Goal: Information Seeking & Learning: Find specific fact

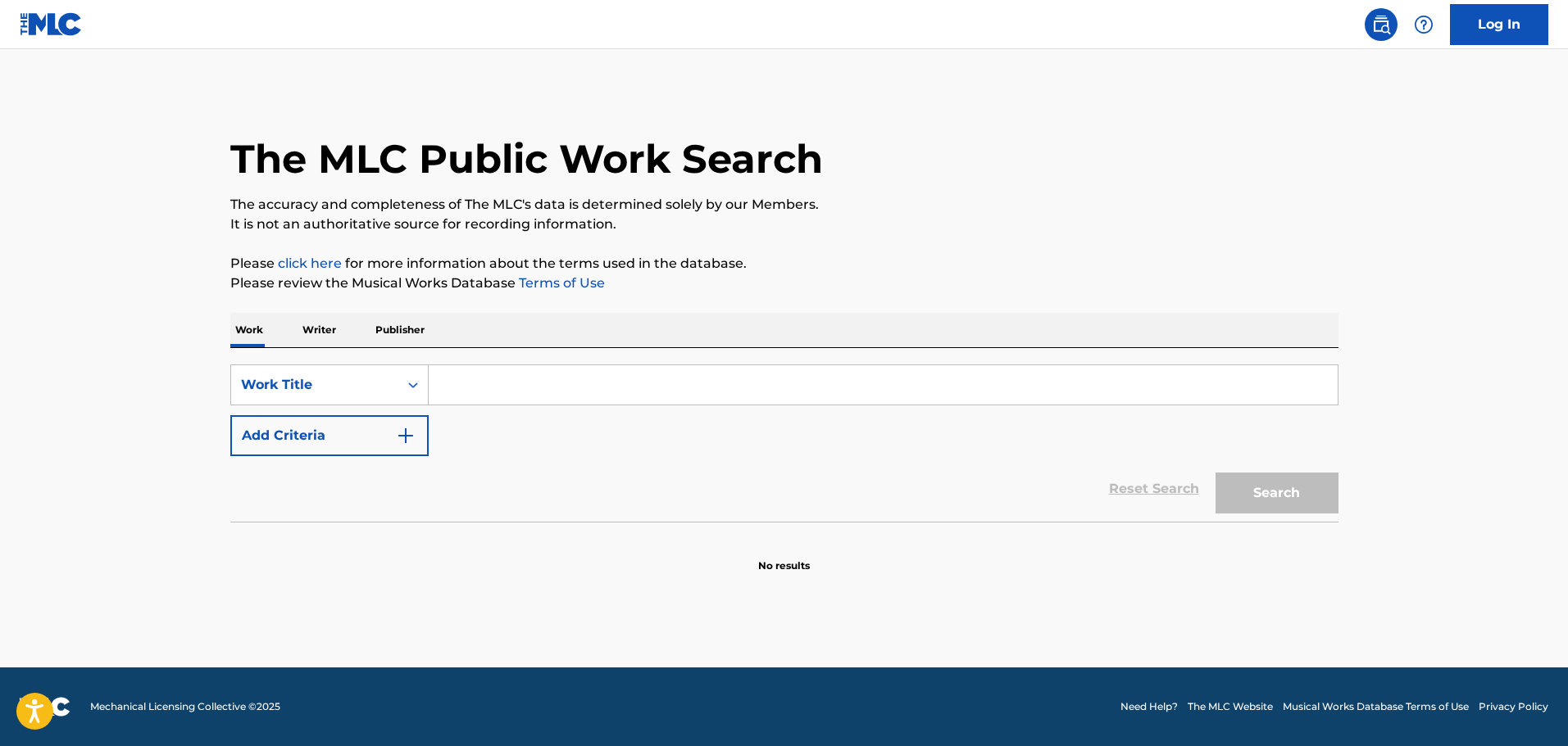
click at [490, 392] on input "Search Form" at bounding box center [882, 385] width 909 height 39
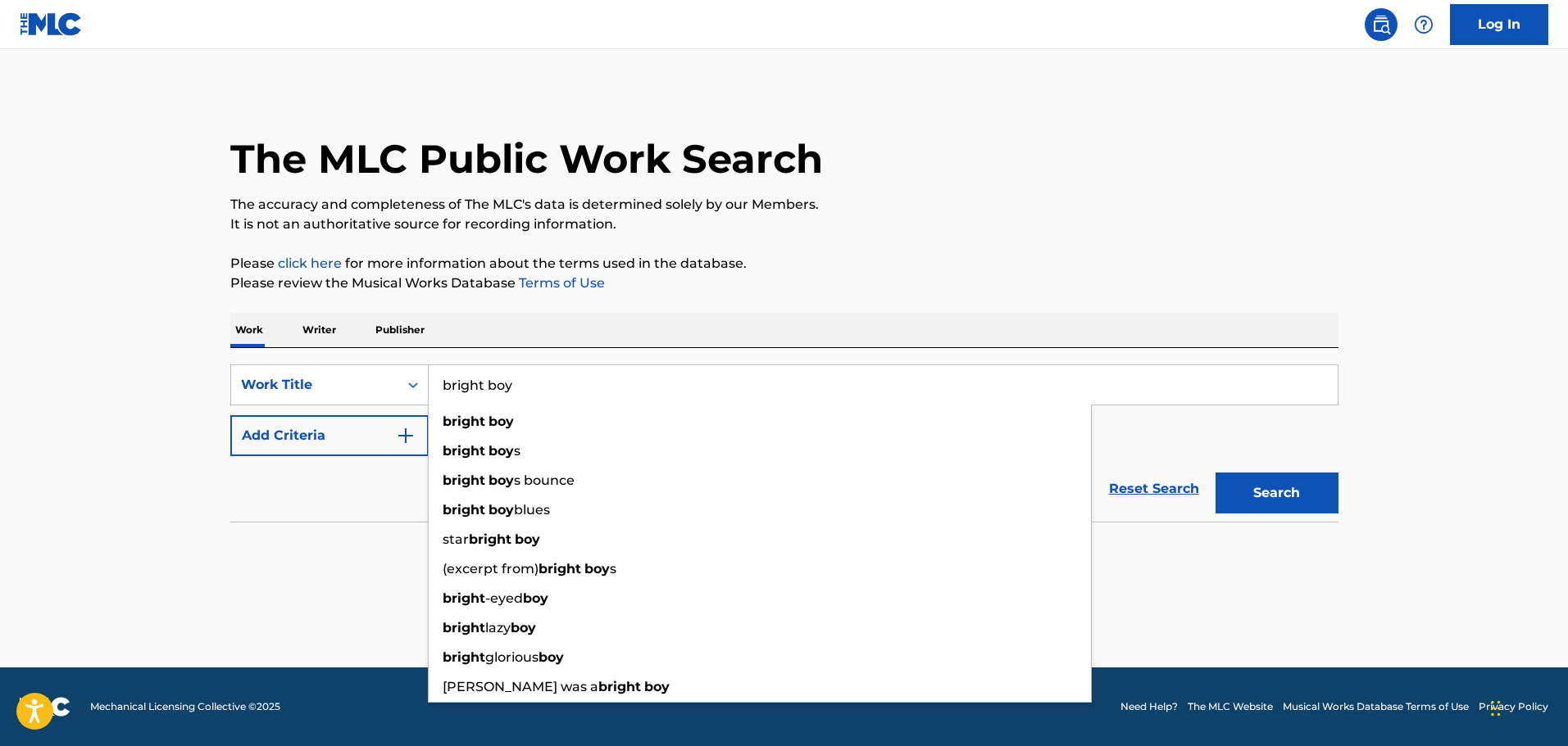
type input "bright boy"
click at [1215, 472] on button "Search" at bounding box center [1277, 493] width 123 height 41
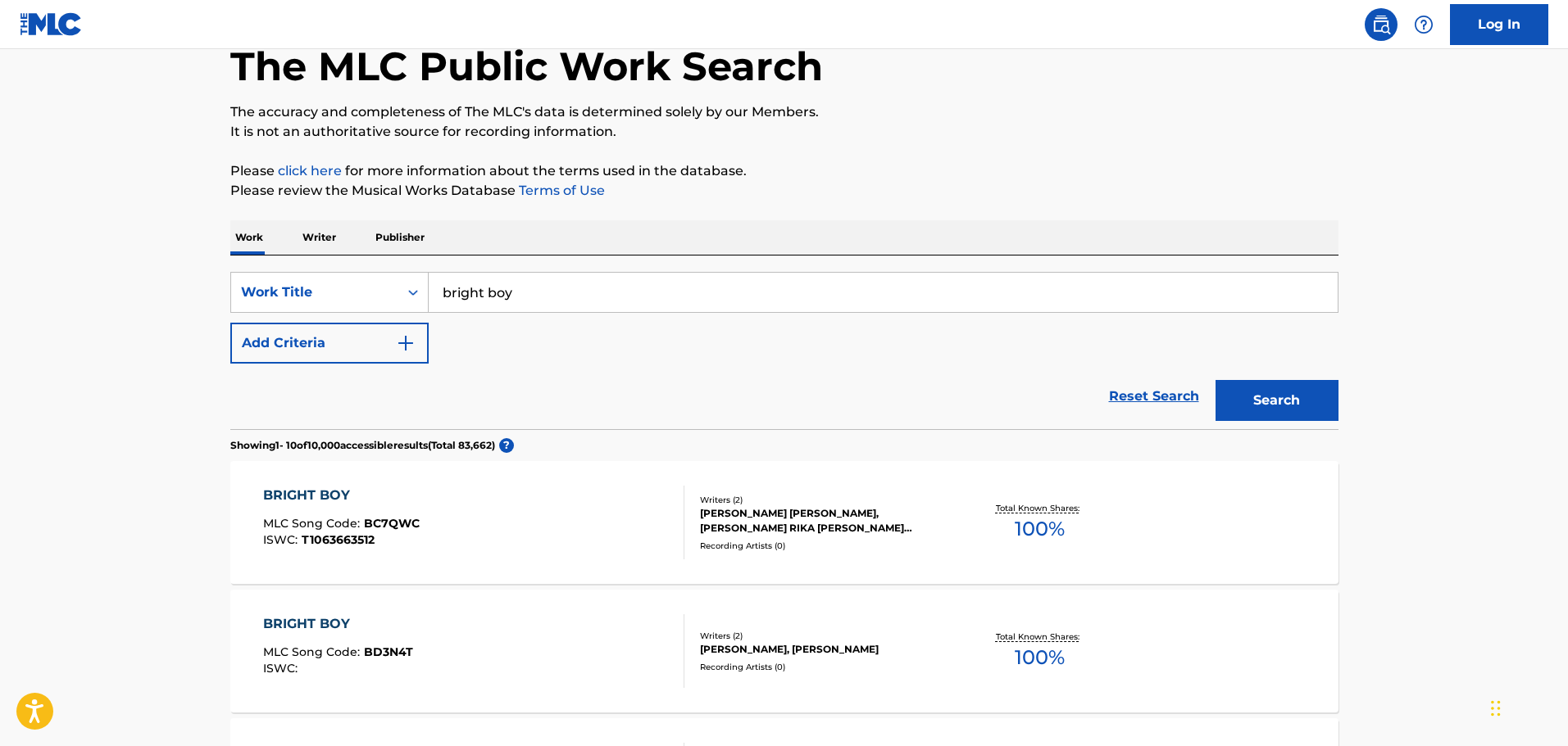
scroll to position [246, 0]
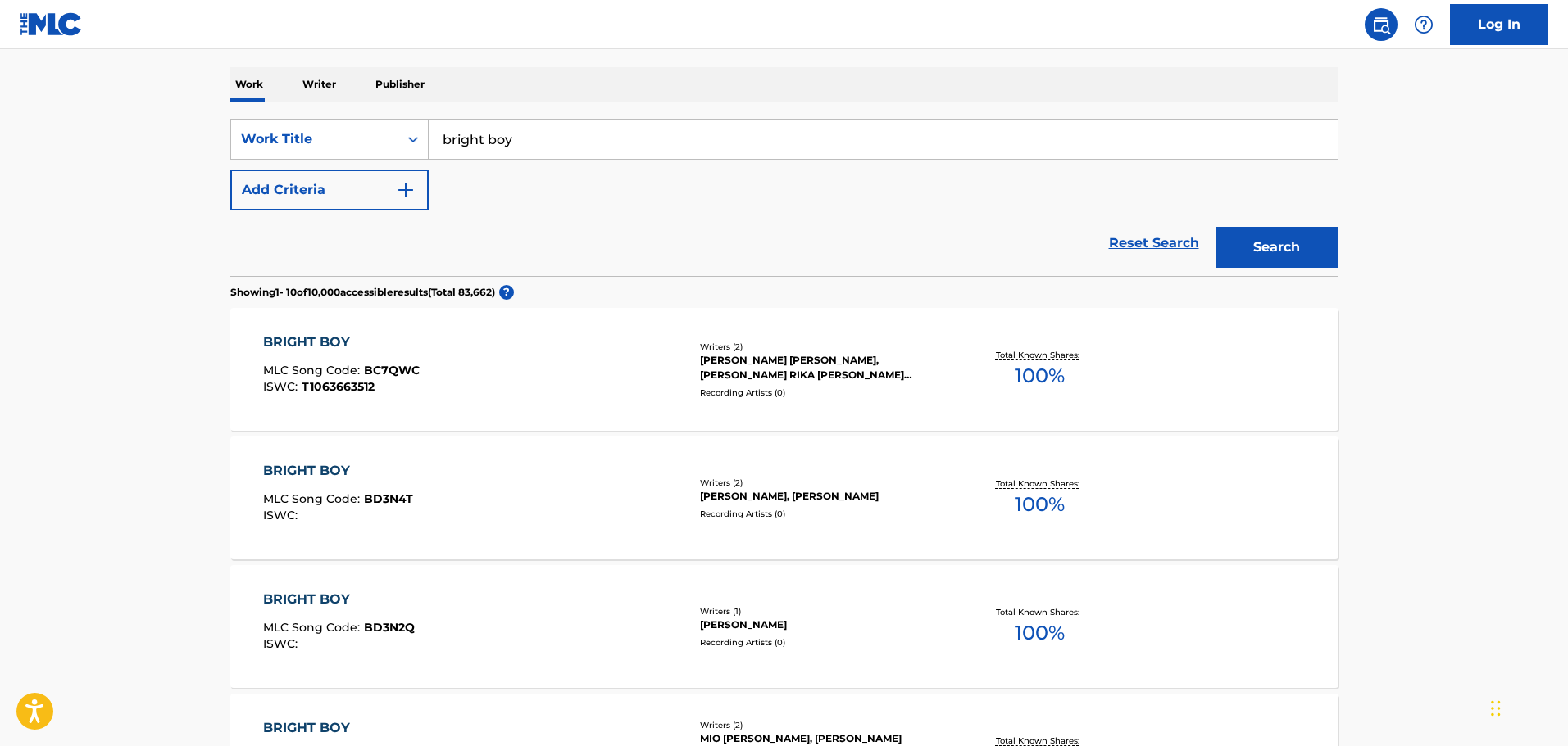
drag, startPoint x: 384, startPoint y: 197, endPoint x: 395, endPoint y: 200, distance: 11.4
click at [390, 200] on button "Add Criteria" at bounding box center [329, 190] width 198 height 41
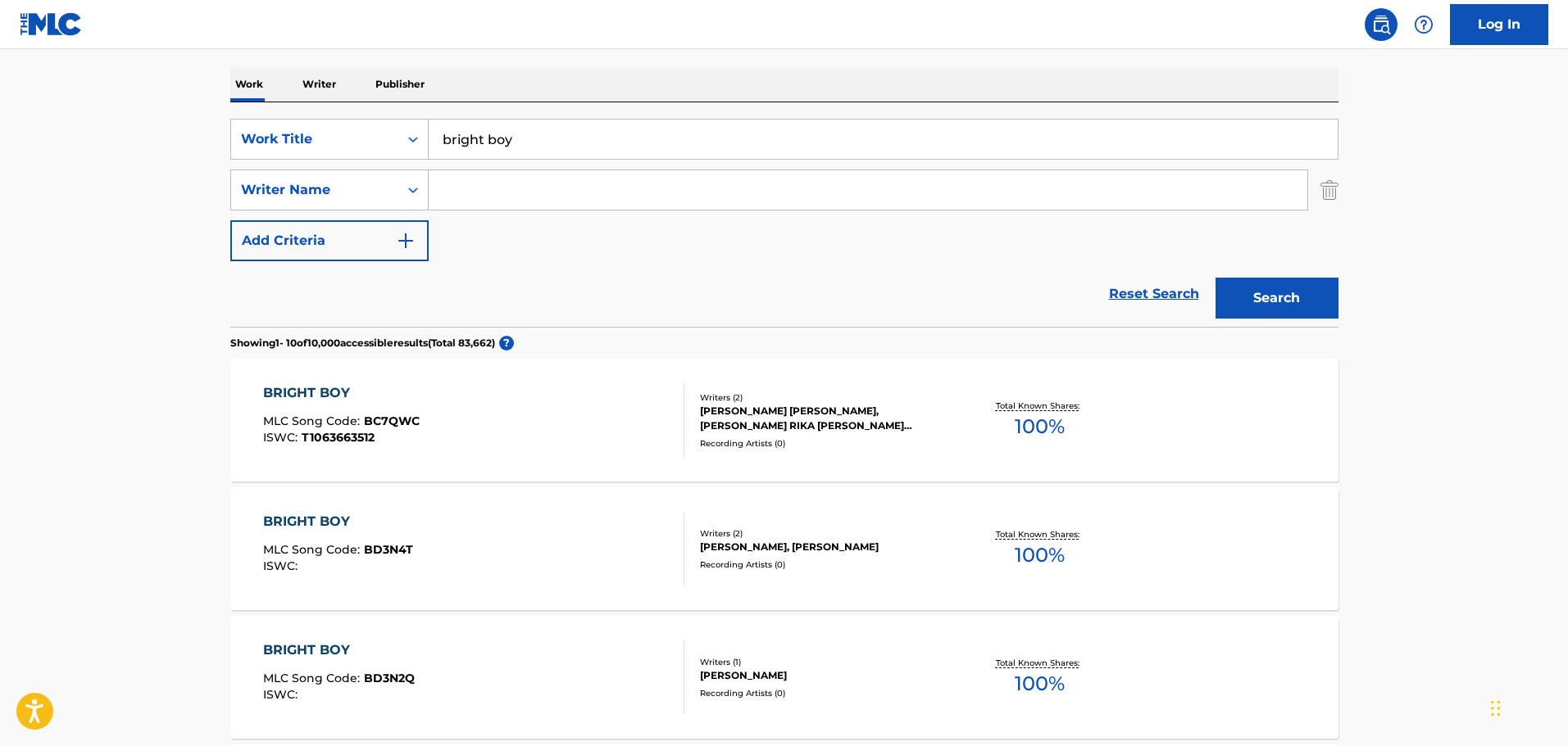
click at [495, 205] on input "Search Form" at bounding box center [867, 190] width 879 height 39
click at [488, 216] on div "SearchWithCriteriaa7f17daf-6d05-4565-a654-9ce32c49fcf0 Work Title bright boy Se…" at bounding box center [784, 190] width 1108 height 143
click at [489, 204] on input "Search Form" at bounding box center [867, 190] width 879 height 39
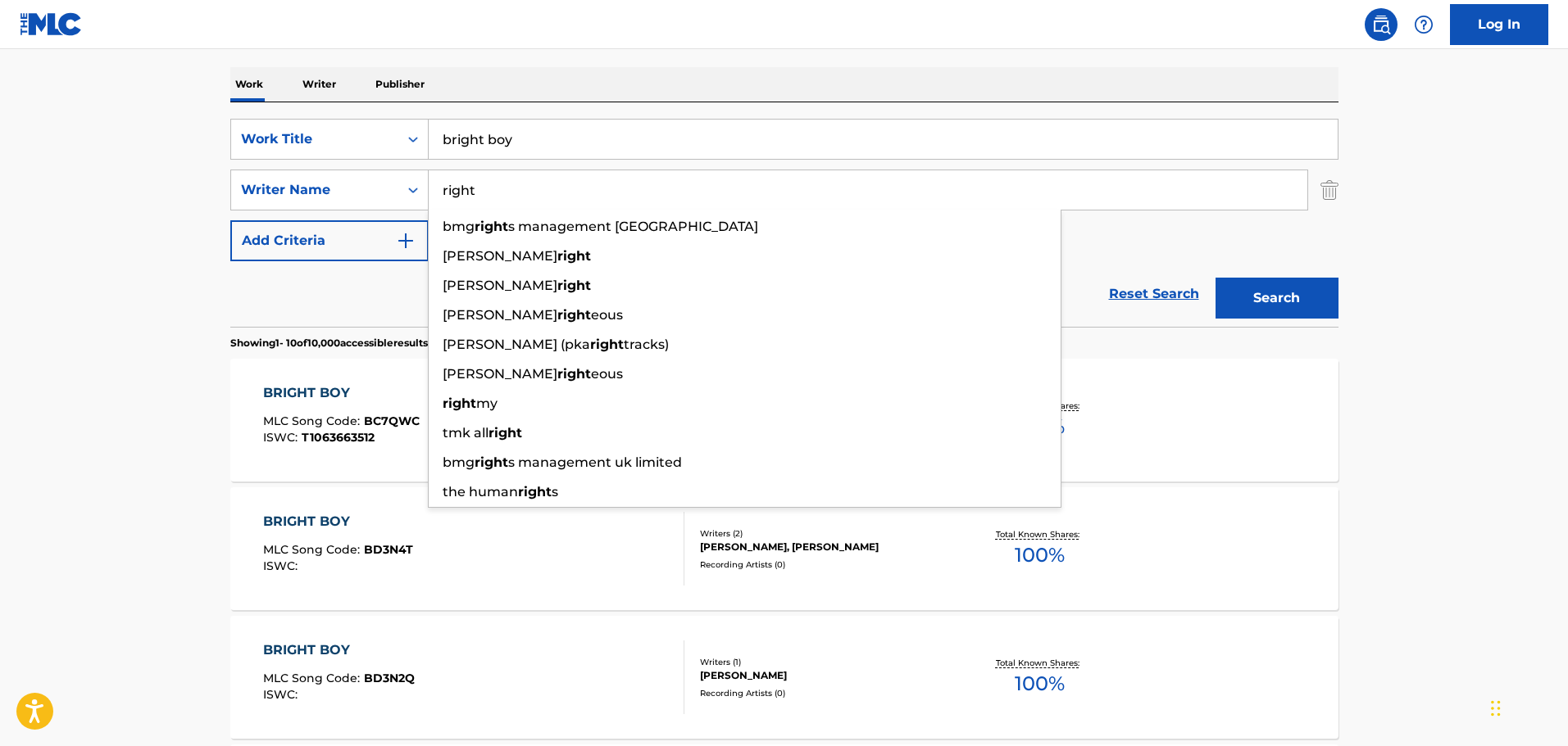
type input "right"
click at [1215, 278] on button "Search" at bounding box center [1277, 298] width 123 height 41
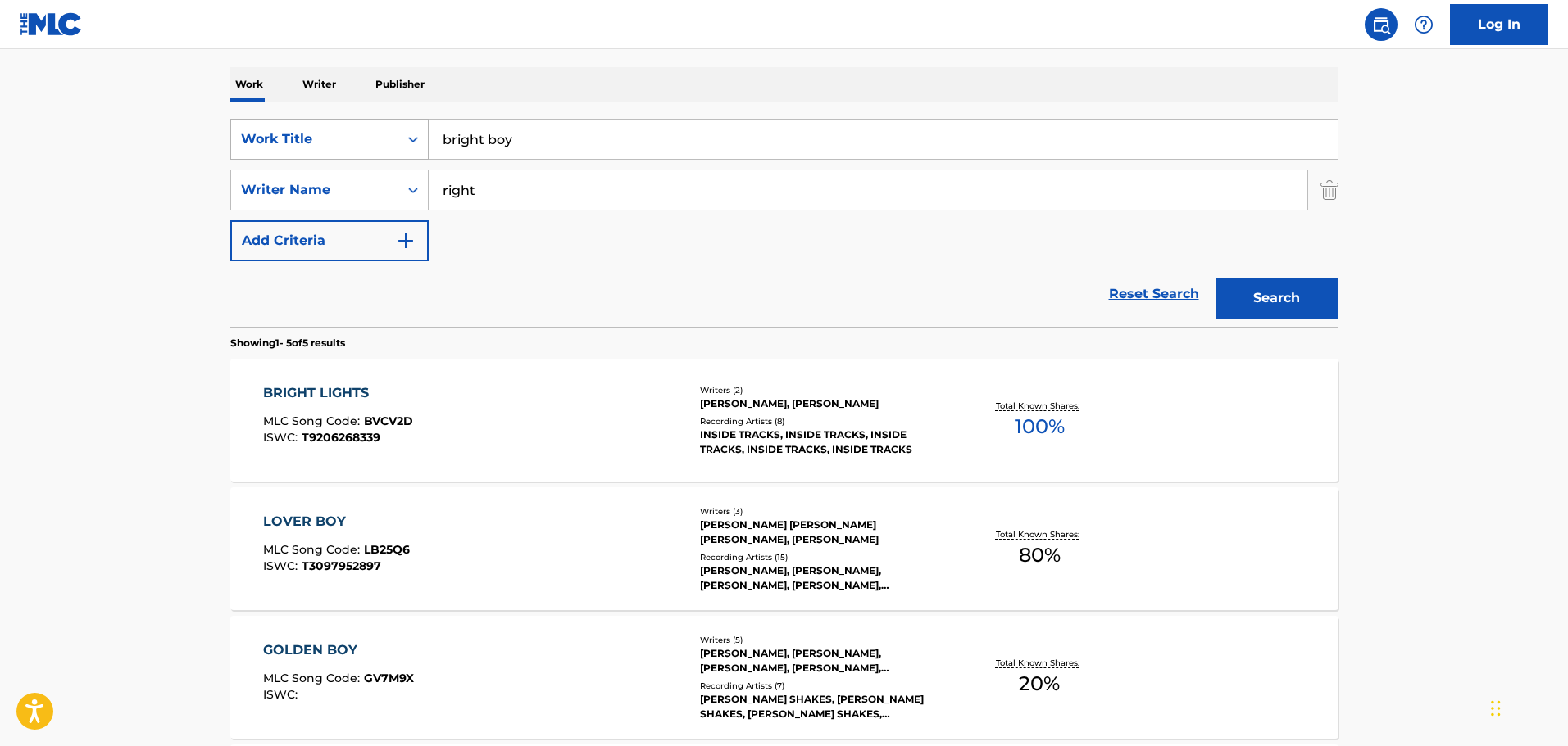
drag, startPoint x: 609, startPoint y: 201, endPoint x: 245, endPoint y: 134, distance: 370.1
click at [245, 134] on div "SearchWithCriteriaa7f17daf-6d05-4565-a654-9ce32c49fcf0 Work Title bright boy Se…" at bounding box center [784, 190] width 1108 height 143
drag, startPoint x: 556, startPoint y: 134, endPoint x: 362, endPoint y: 135, distance: 194.0
click at [362, 135] on div "SearchWithCriteriaa7f17daf-6d05-4565-a654-9ce32c49fcf0 Work Title bright boy" at bounding box center [784, 139] width 1108 height 41
click at [139, 158] on main "The MLC Public Work Search The accuracy and completeness of The MLC's data is d…" at bounding box center [784, 442] width 1568 height 1278
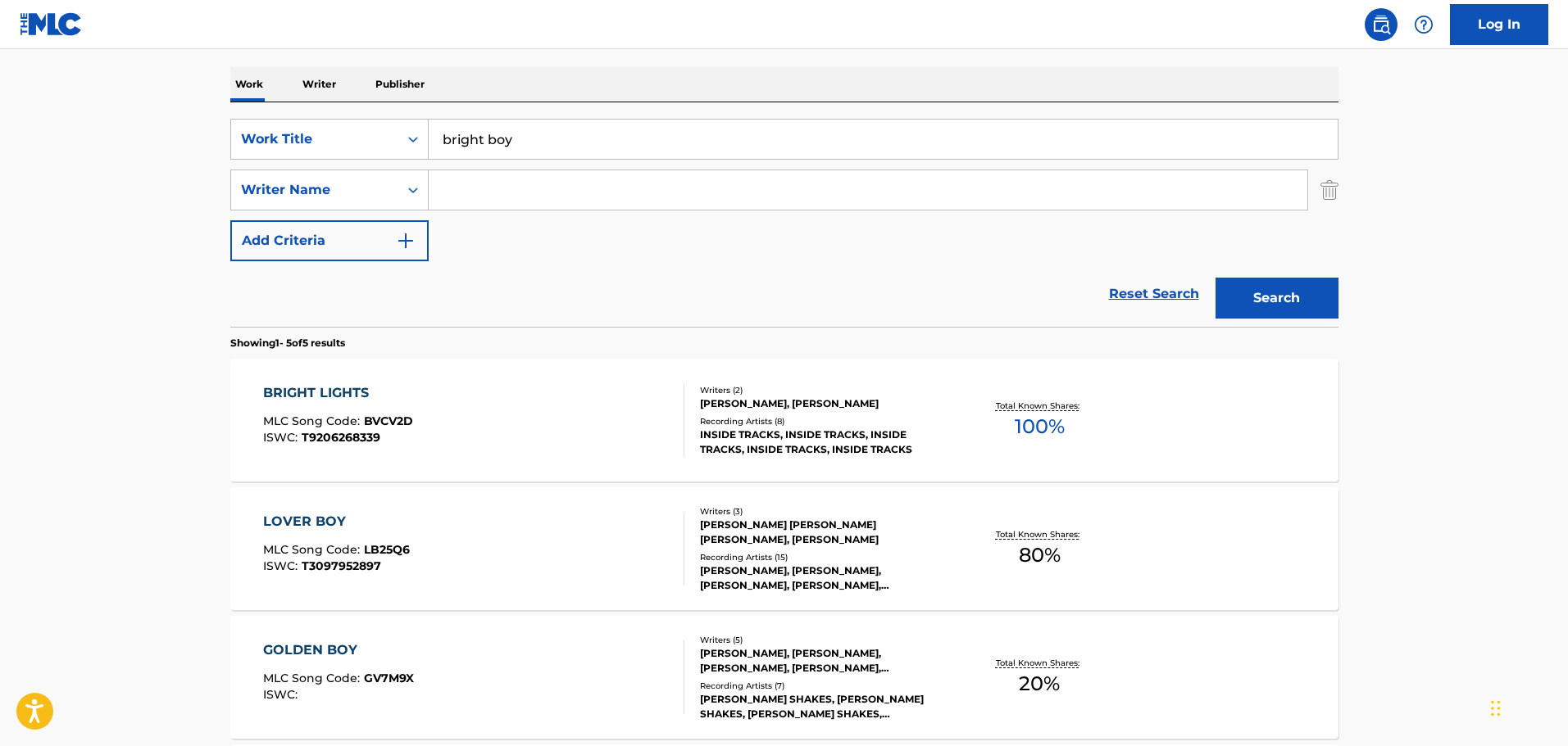
click at [510, 193] on input "Search Form" at bounding box center [867, 190] width 879 height 39
type input "[PERSON_NAME]"
click at [1215, 278] on button "Search" at bounding box center [1277, 298] width 123 height 41
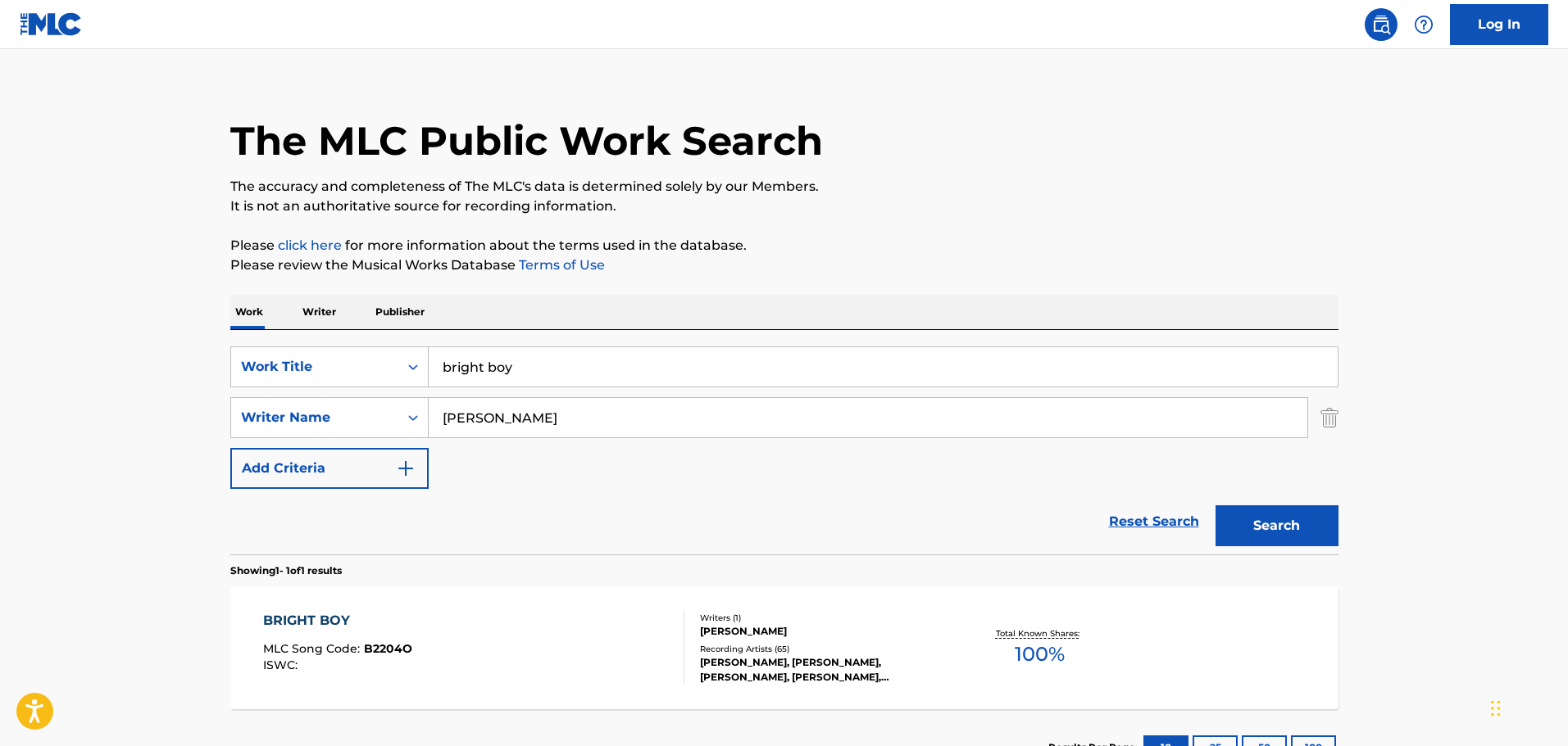
scroll to position [145, 0]
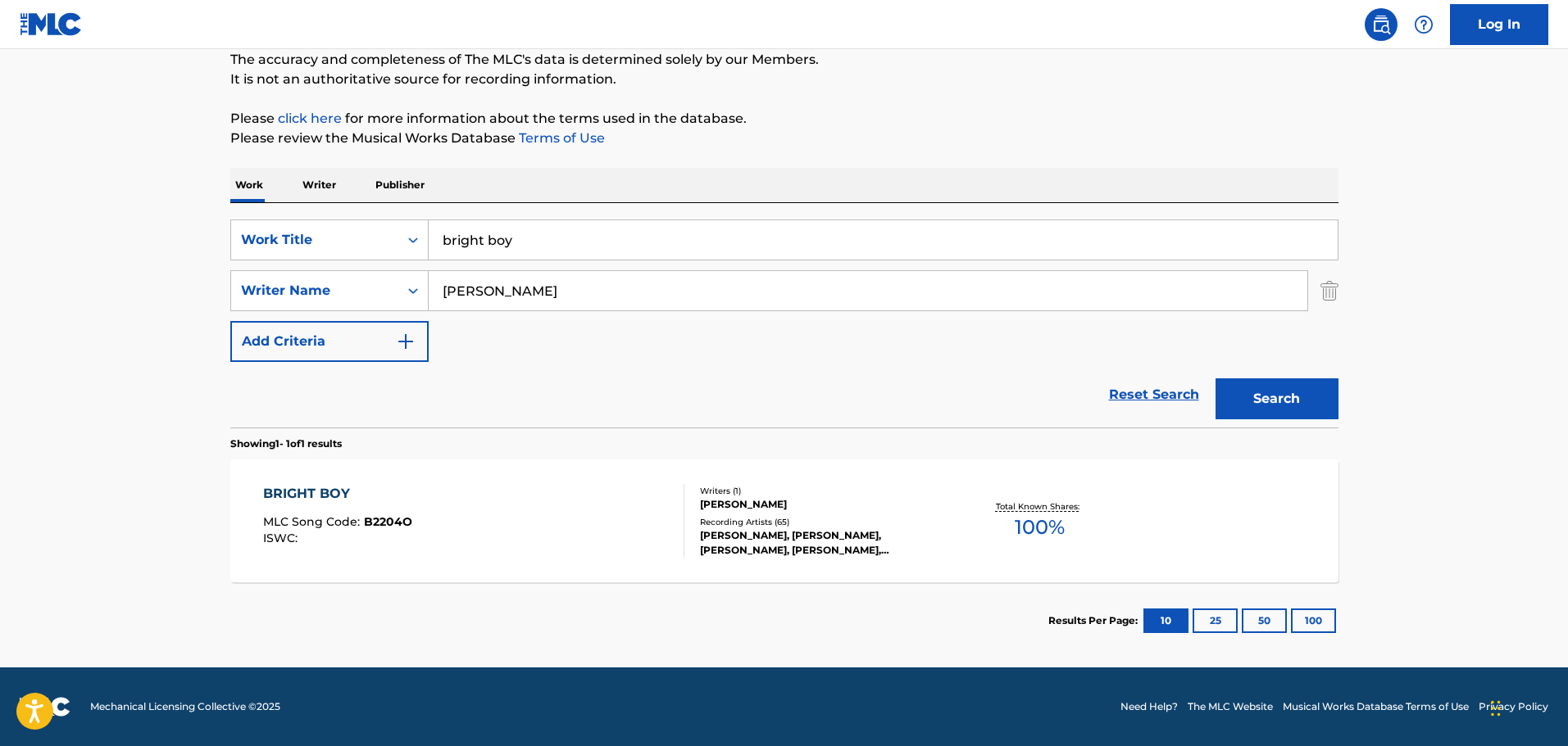
click at [620, 539] on div "BRIGHT BOY MLC Song Code : B2204O ISWC :" at bounding box center [474, 520] width 421 height 74
